Goal: Complete application form

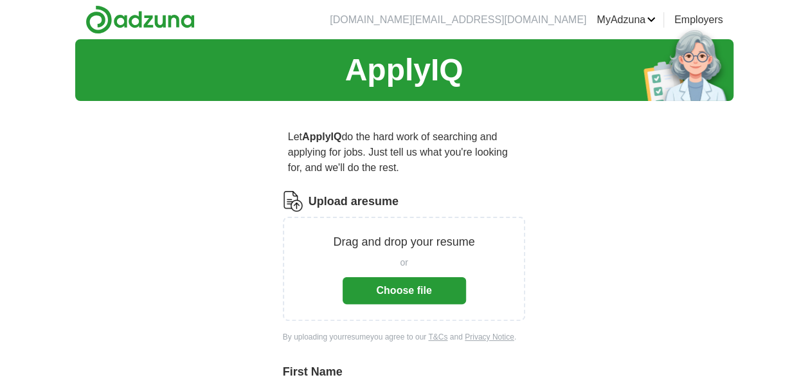
click at [409, 287] on button "Choose file" at bounding box center [403, 290] width 123 height 27
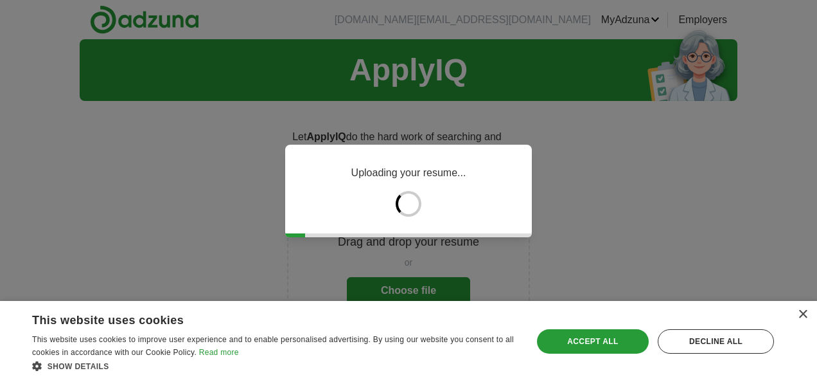
click at [803, 317] on div "×" at bounding box center [803, 315] width 10 height 10
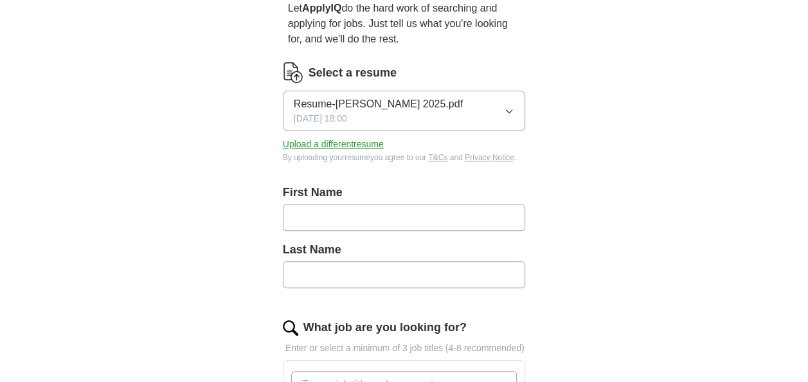
scroll to position [148, 0]
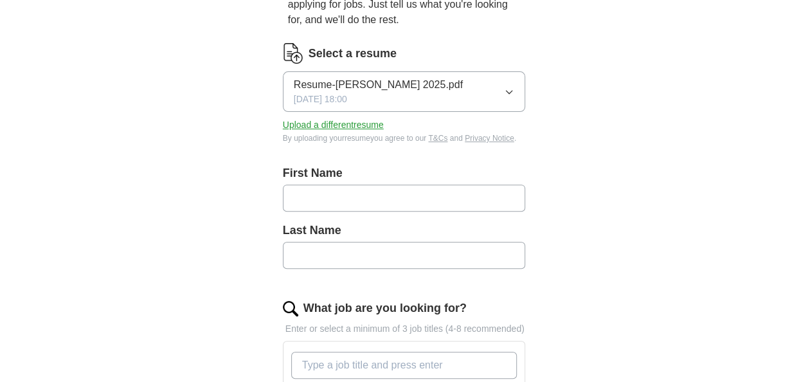
click at [398, 191] on input "text" at bounding box center [404, 197] width 243 height 27
type input "*****"
click at [333, 267] on div "Last Name" at bounding box center [404, 250] width 243 height 57
click at [333, 259] on input "text" at bounding box center [404, 255] width 243 height 27
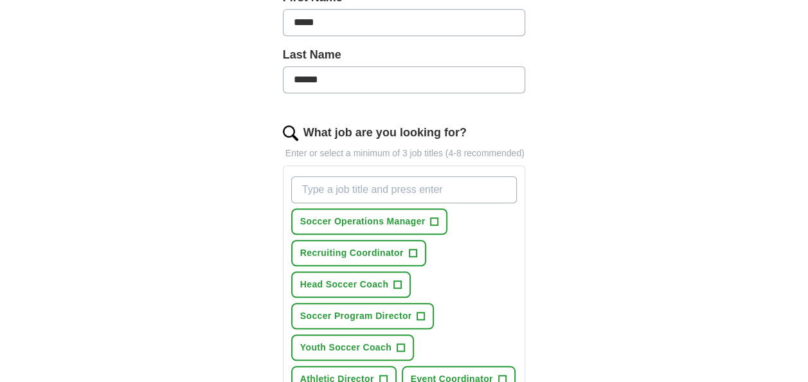
scroll to position [324, 0]
type input "******"
click at [432, 219] on span "+" at bounding box center [434, 221] width 8 height 10
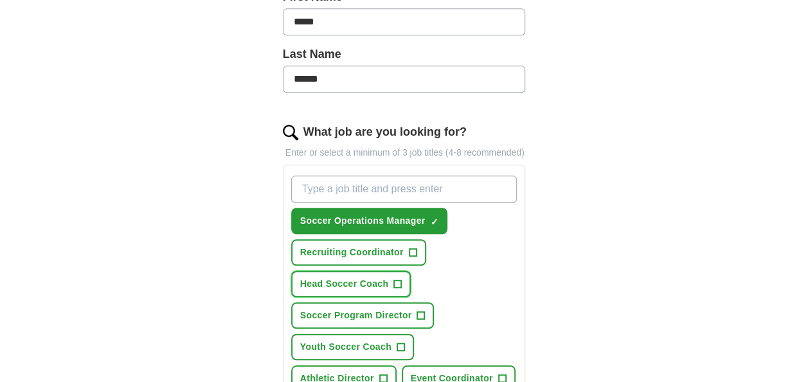
click at [398, 283] on span "+" at bounding box center [398, 284] width 8 height 10
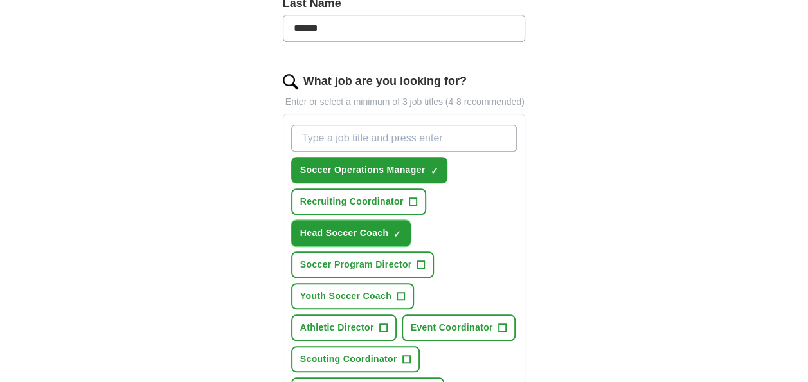
scroll to position [375, 0]
click at [420, 263] on span "+" at bounding box center [421, 264] width 8 height 10
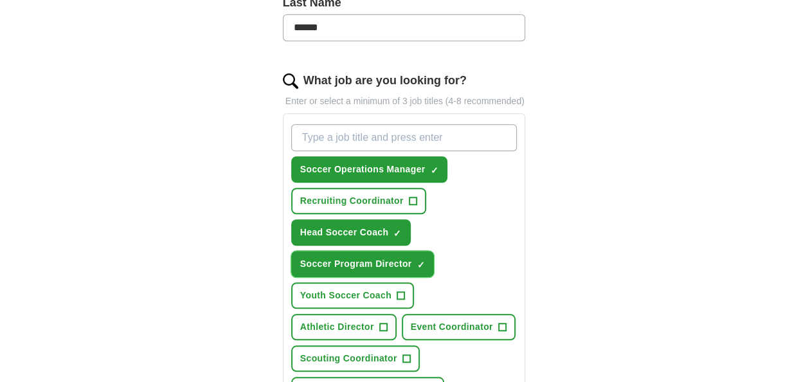
scroll to position [432, 0]
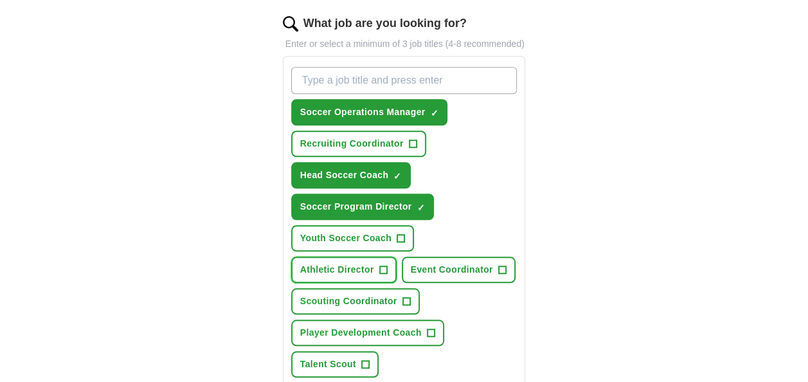
click at [384, 267] on span "+" at bounding box center [383, 270] width 8 height 10
click at [406, 298] on span "+" at bounding box center [406, 301] width 8 height 10
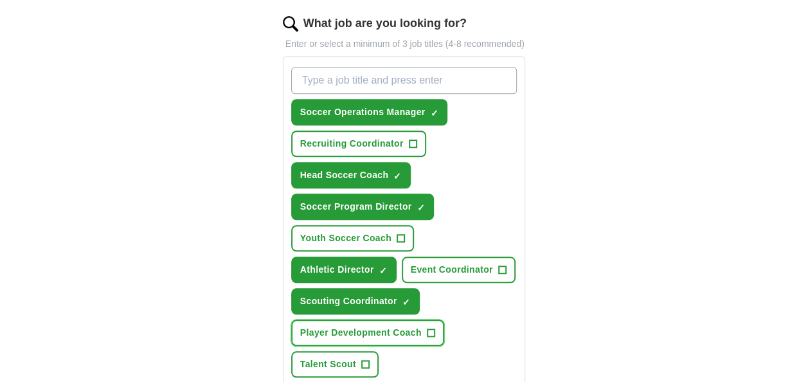
click at [431, 333] on span "+" at bounding box center [431, 333] width 8 height 10
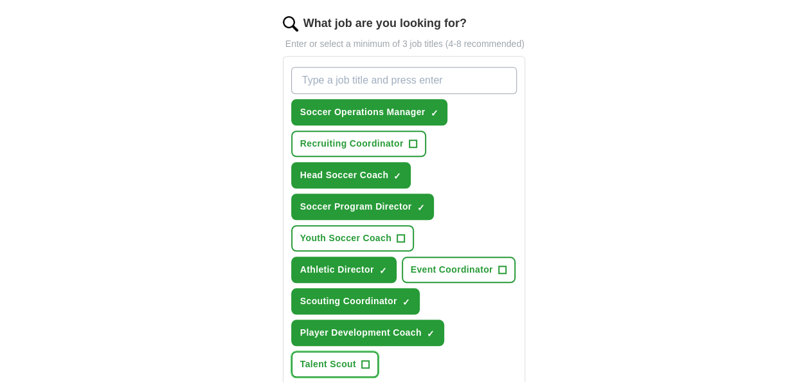
click at [364, 362] on span "+" at bounding box center [365, 364] width 8 height 10
click at [502, 267] on span "+" at bounding box center [502, 270] width 8 height 10
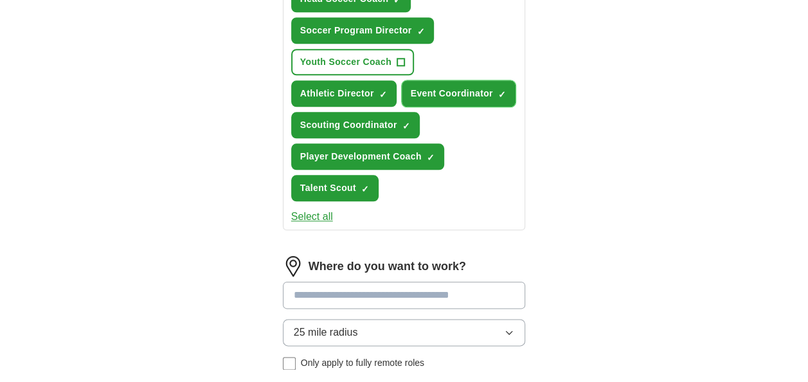
scroll to position [690, 0]
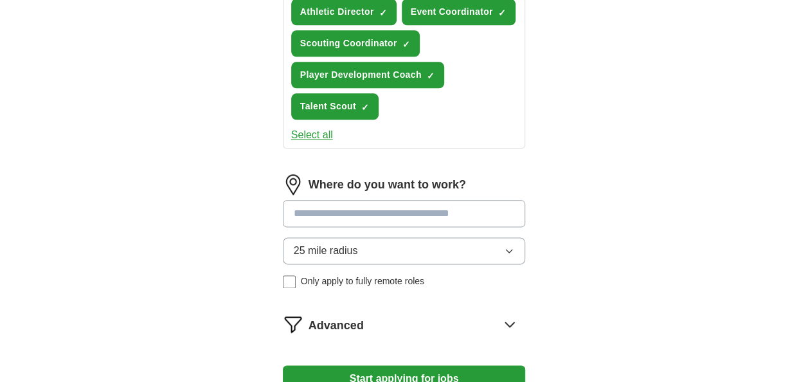
click at [434, 218] on input at bounding box center [404, 213] width 243 height 27
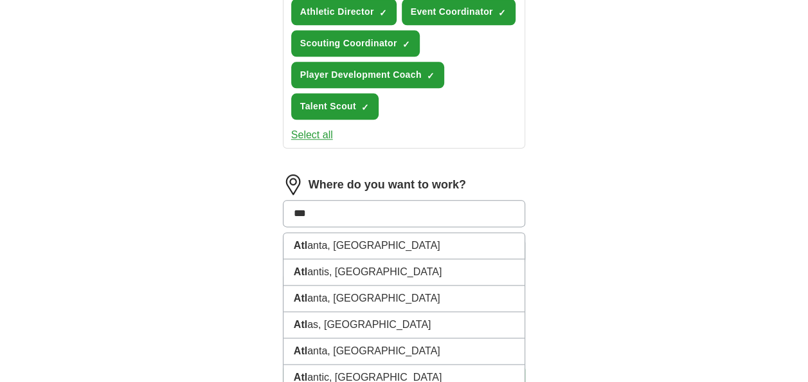
type input "****"
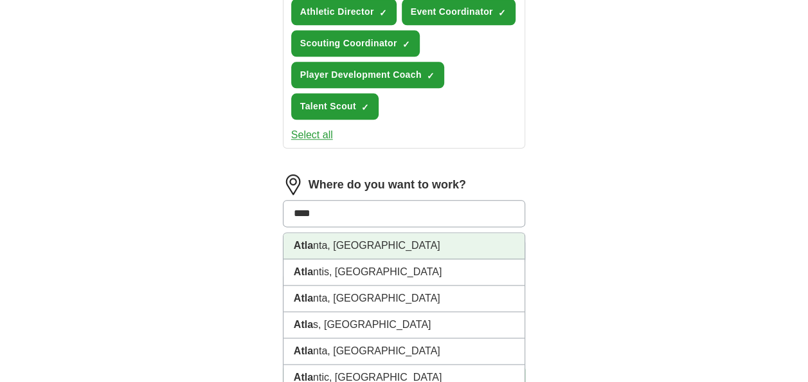
click at [337, 246] on li "Atla nta, [GEOGRAPHIC_DATA]" at bounding box center [404, 246] width 242 height 26
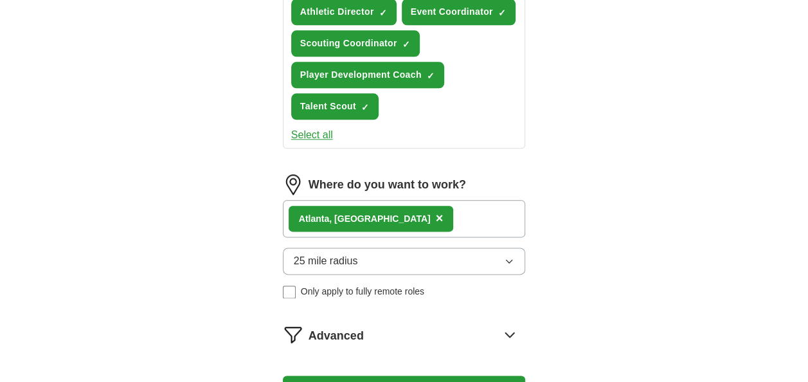
click at [407, 263] on button "25 mile radius" at bounding box center [404, 260] width 243 height 27
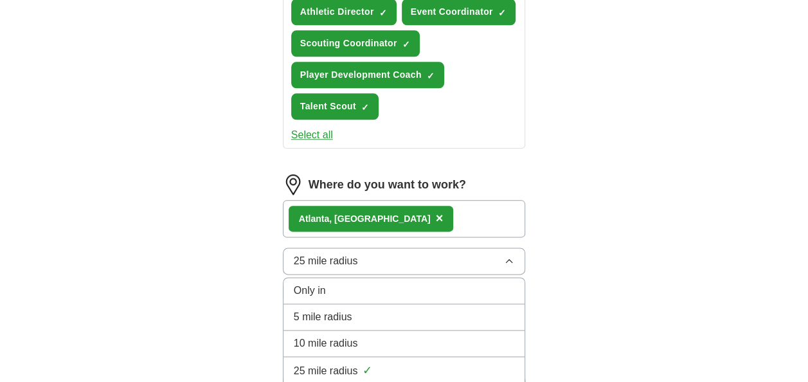
scroll to position [752, 0]
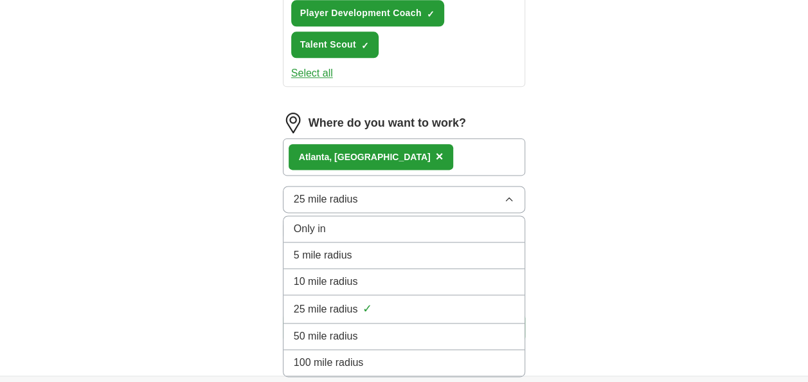
click at [351, 329] on span "50 mile radius" at bounding box center [326, 335] width 64 height 15
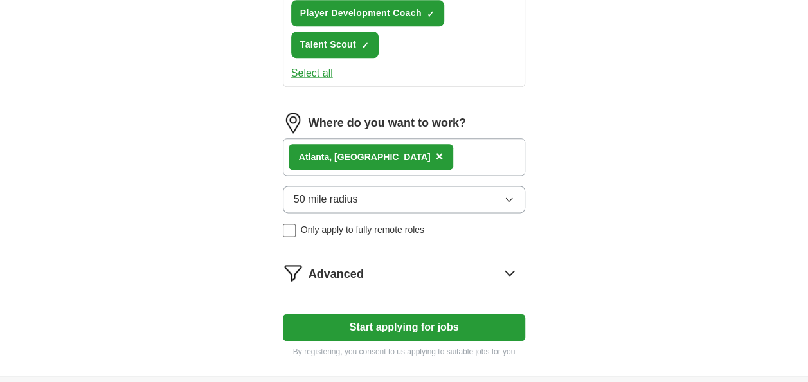
click at [438, 319] on button "Start applying for jobs" at bounding box center [404, 327] width 243 height 27
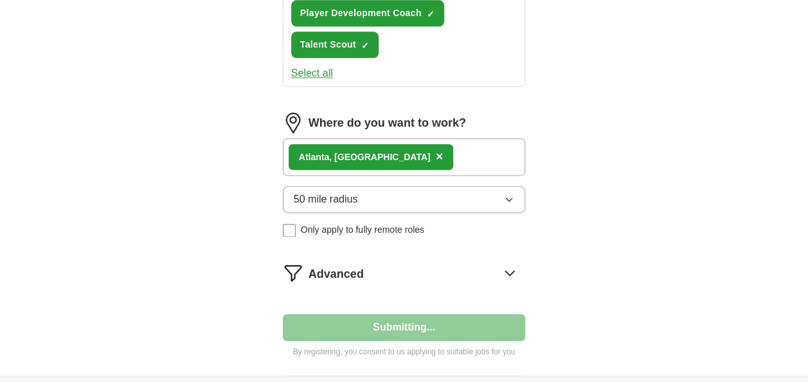
scroll to position [0, 0]
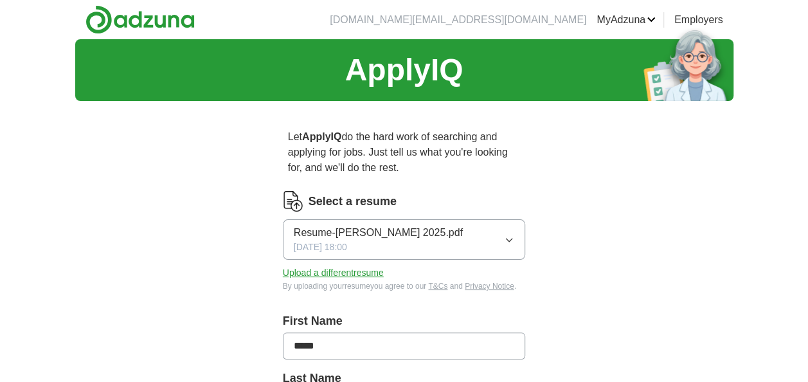
select select "**"
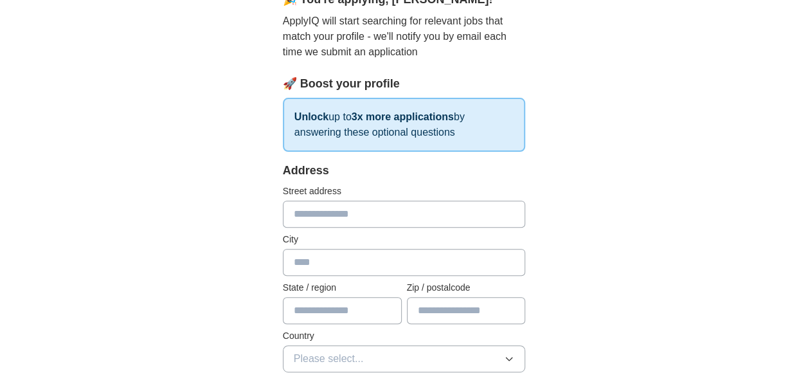
scroll to position [155, 0]
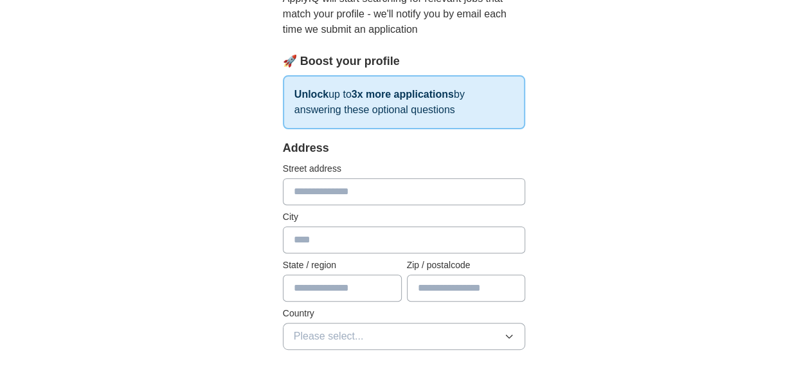
click at [377, 184] on input "text" at bounding box center [404, 191] width 243 height 27
type input "**********"
type input "*****"
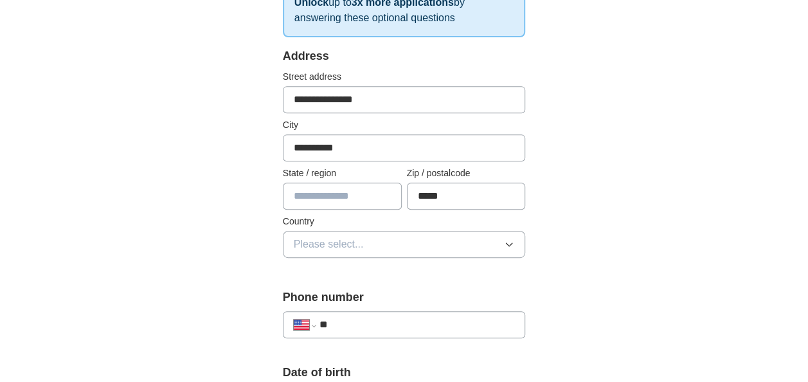
scroll to position [248, 0]
click at [353, 201] on input "text" at bounding box center [342, 195] width 119 height 27
type input "*******"
click at [393, 240] on button "Please select..." at bounding box center [404, 243] width 243 height 27
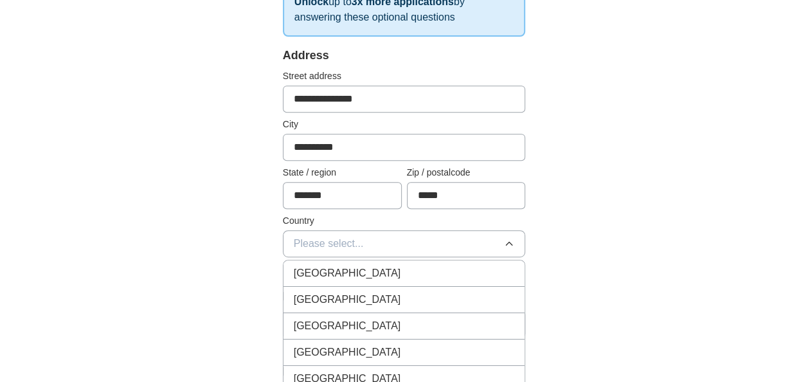
click at [360, 293] on div "[GEOGRAPHIC_DATA]" at bounding box center [404, 299] width 221 height 15
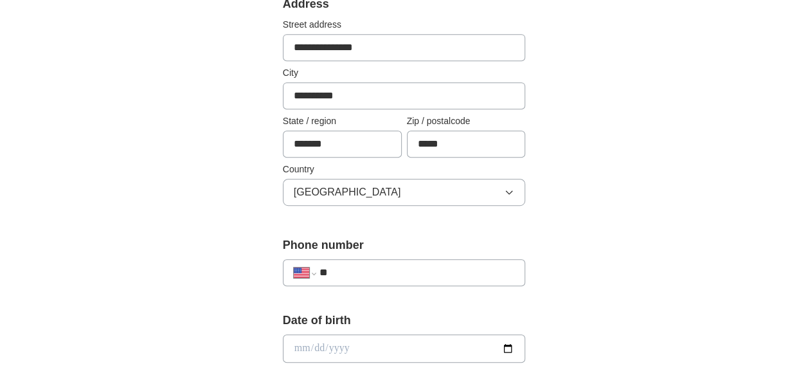
scroll to position [300, 0]
click at [355, 275] on input "**" at bounding box center [416, 271] width 195 height 15
type input "**********"
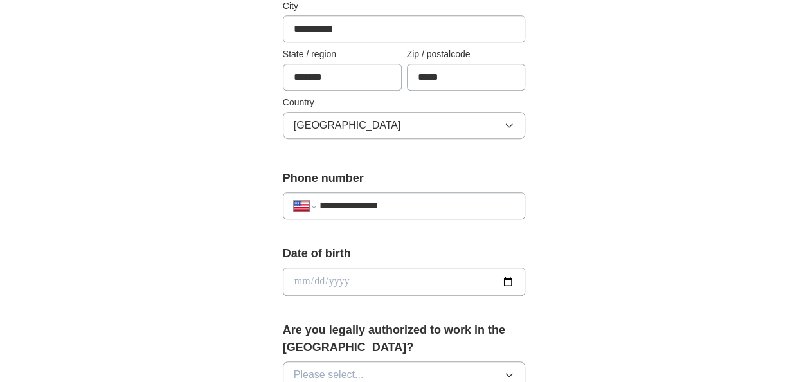
scroll to position [367, 0]
click at [505, 276] on input "date" at bounding box center [404, 281] width 243 height 28
click at [369, 272] on input "date" at bounding box center [404, 281] width 243 height 28
type input "**********"
click at [267, 274] on div "**********" at bounding box center [404, 301] width 329 height 1114
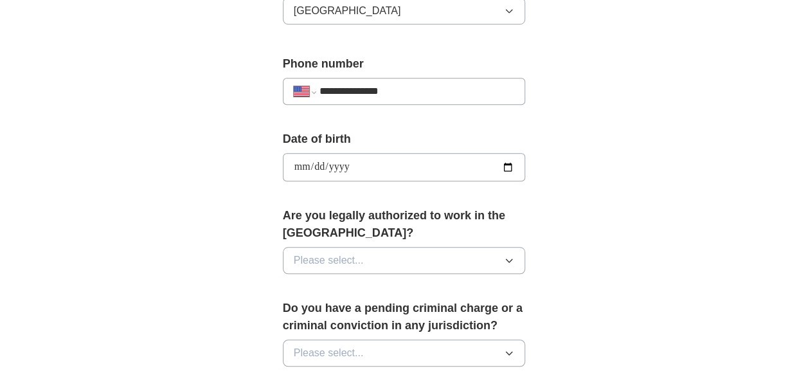
scroll to position [497, 0]
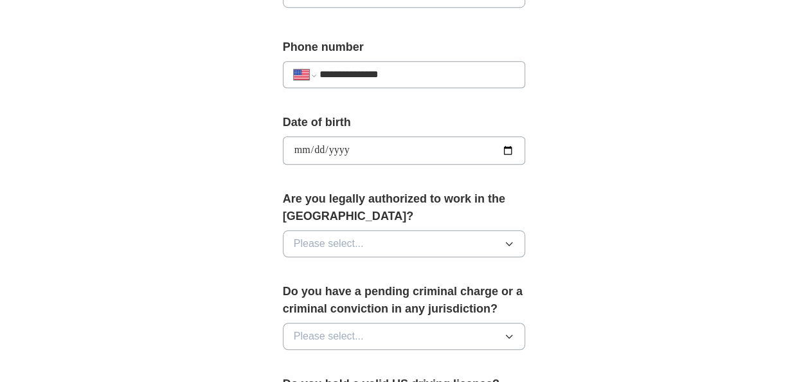
click at [354, 242] on span "Please select..." at bounding box center [329, 243] width 70 height 15
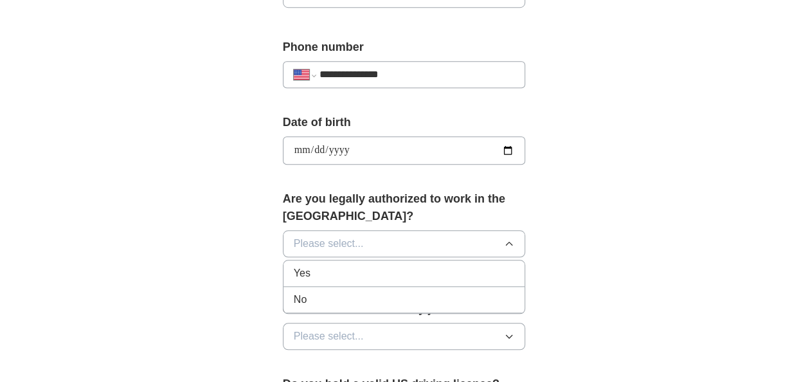
click at [324, 269] on div "Yes" at bounding box center [404, 272] width 221 height 15
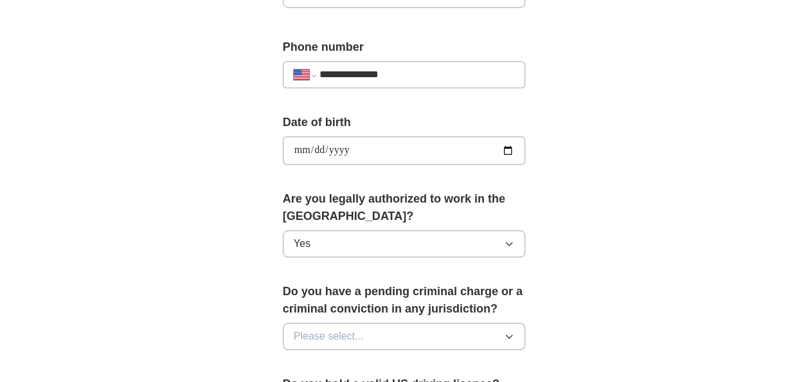
scroll to position [578, 0]
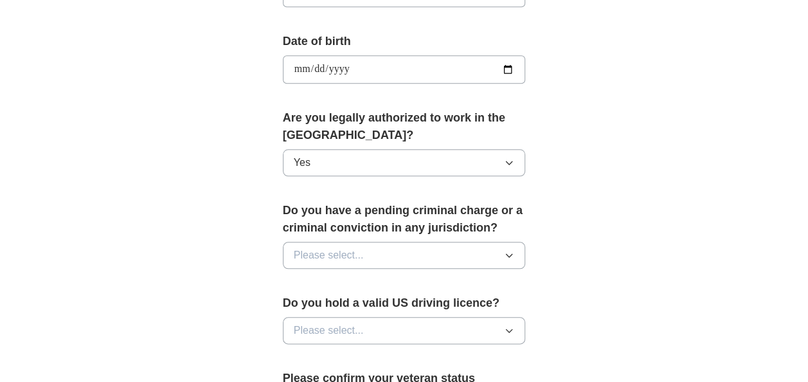
click at [361, 248] on span "Please select..." at bounding box center [329, 254] width 70 height 15
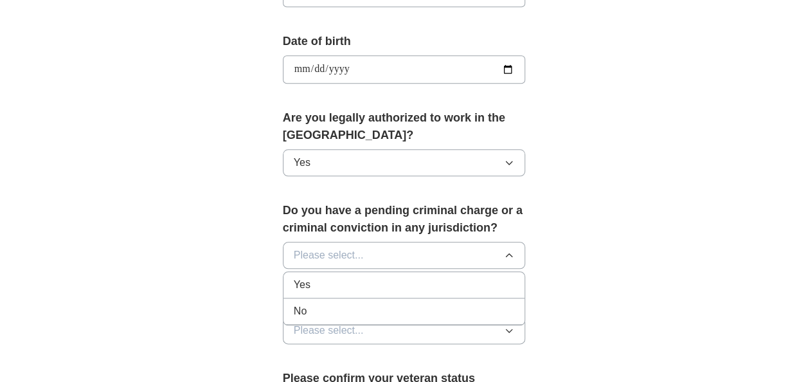
click at [314, 303] on div "No" at bounding box center [404, 310] width 221 height 15
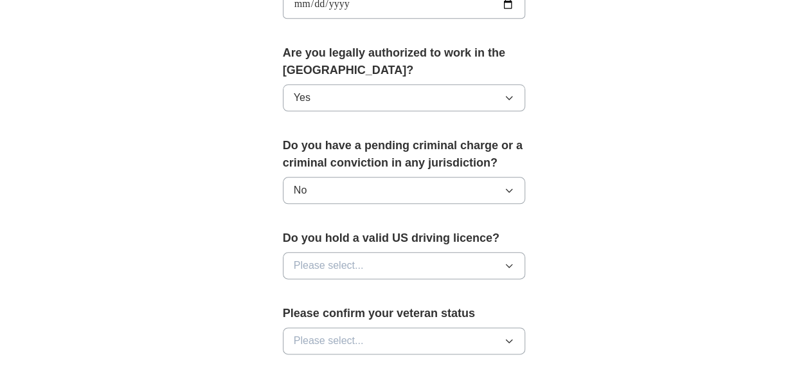
scroll to position [644, 0]
click at [344, 257] on span "Please select..." at bounding box center [329, 264] width 70 height 15
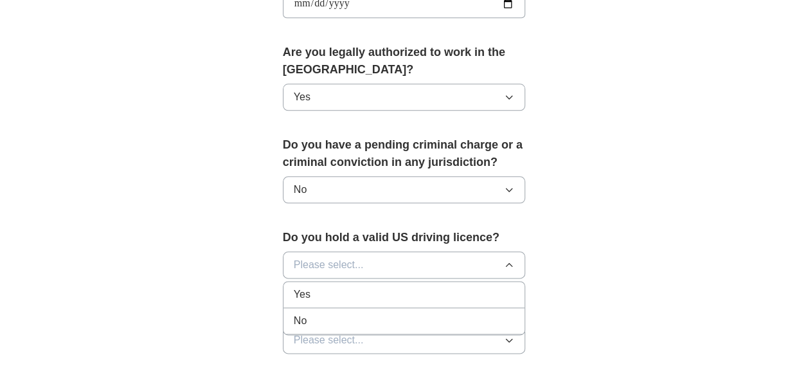
click at [330, 287] on div "Yes" at bounding box center [404, 294] width 221 height 15
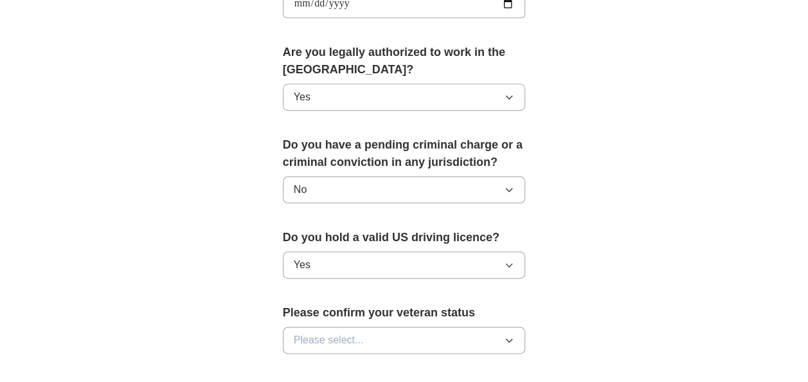
scroll to position [747, 0]
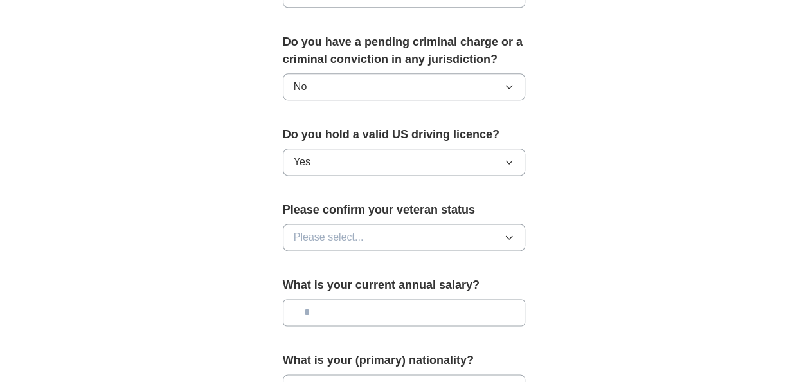
click at [353, 230] on span "Please select..." at bounding box center [329, 236] width 70 height 15
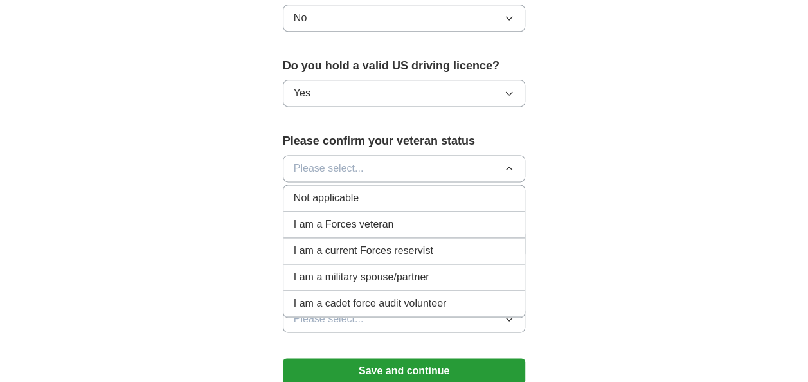
scroll to position [816, 0]
click at [357, 190] on span "Not applicable" at bounding box center [326, 197] width 65 height 15
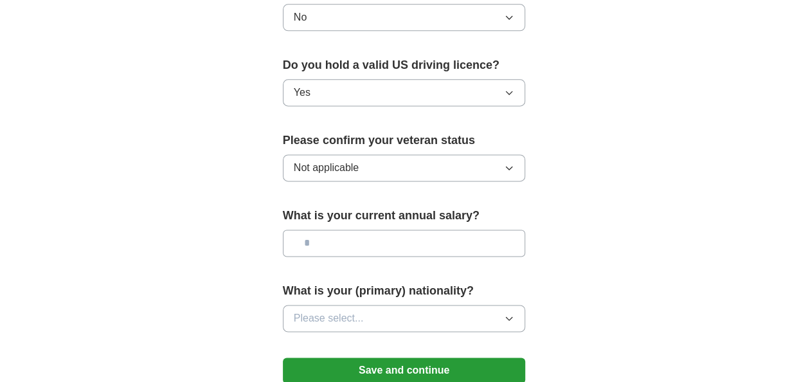
click at [338, 235] on input "text" at bounding box center [404, 242] width 243 height 27
type input "**"
type input "*******"
click at [374, 307] on button "Please select..." at bounding box center [404, 318] width 243 height 27
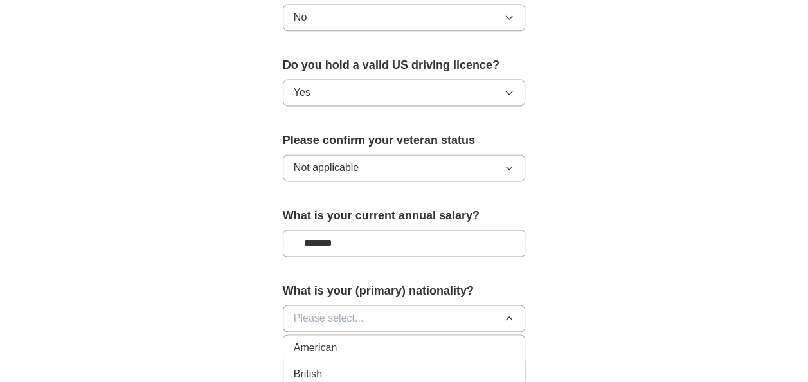
scroll to position [880, 0]
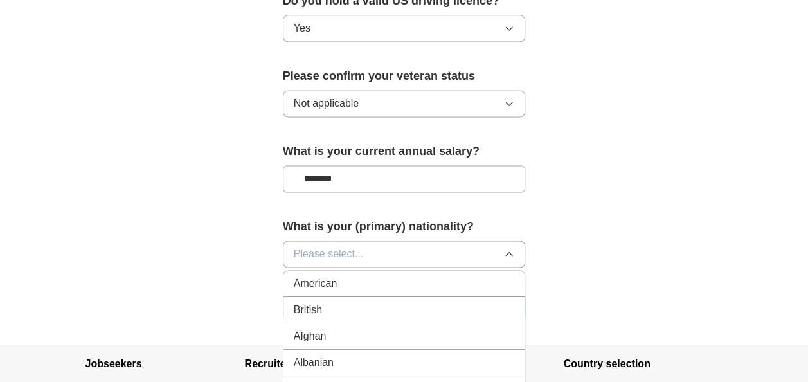
click at [333, 281] on span "American" at bounding box center [316, 283] width 44 height 15
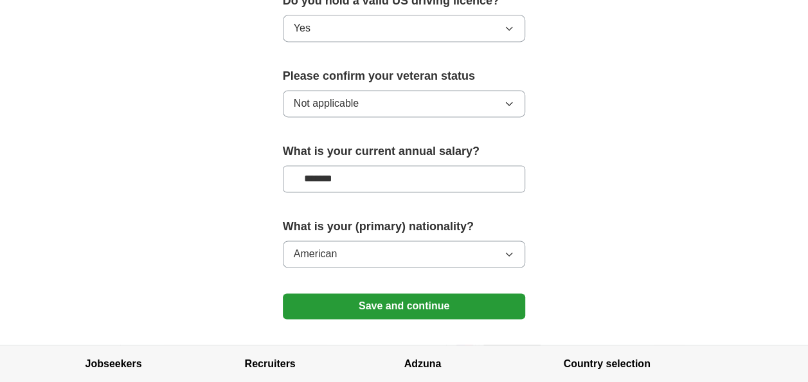
click at [393, 301] on button "Save and continue" at bounding box center [404, 306] width 243 height 26
